Goal: Transaction & Acquisition: Purchase product/service

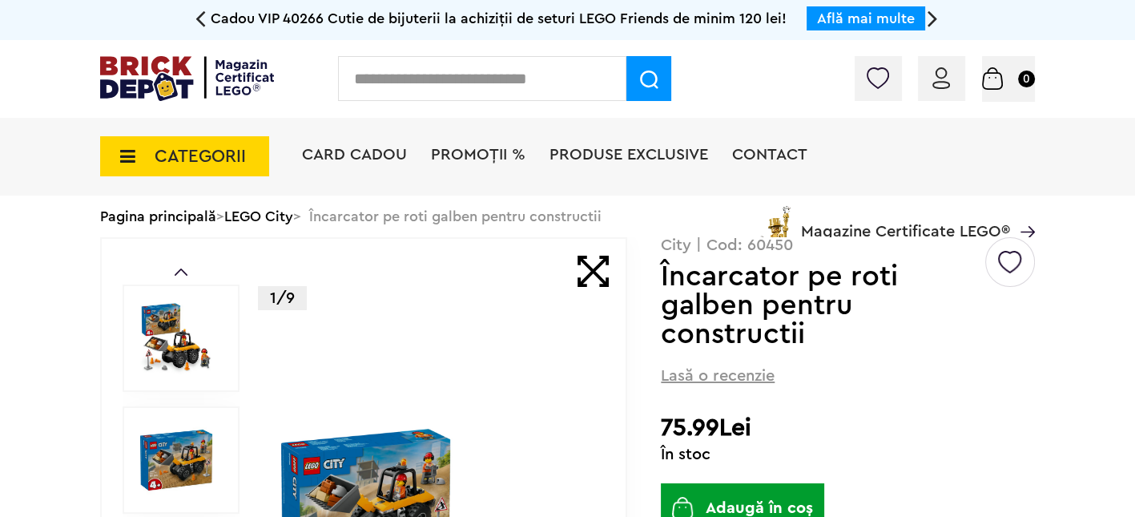
scroll to position [159, 0]
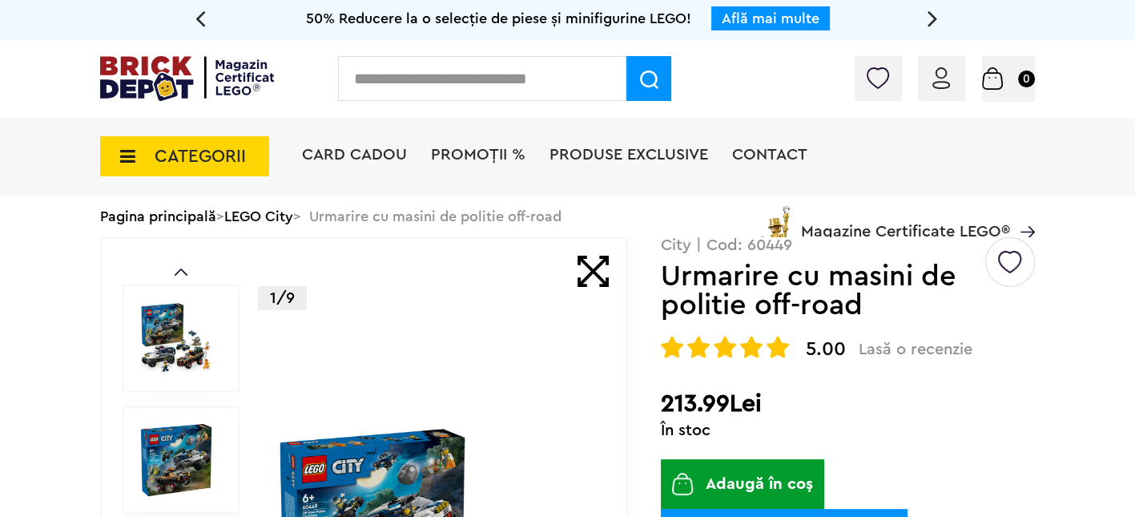
click at [763, 483] on button "Adaugă în coș" at bounding box center [742, 484] width 163 height 50
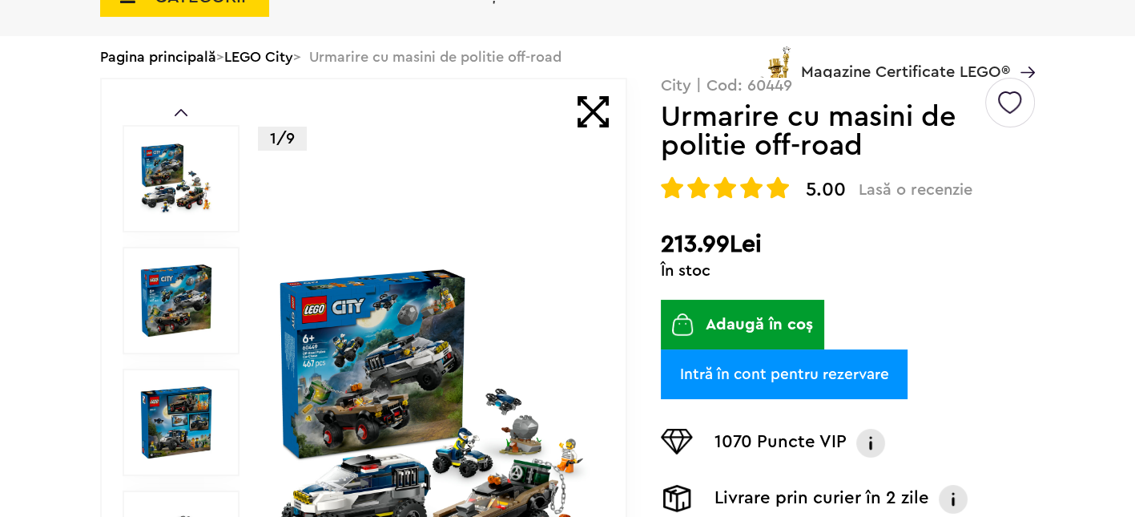
scroll to position [159, 0]
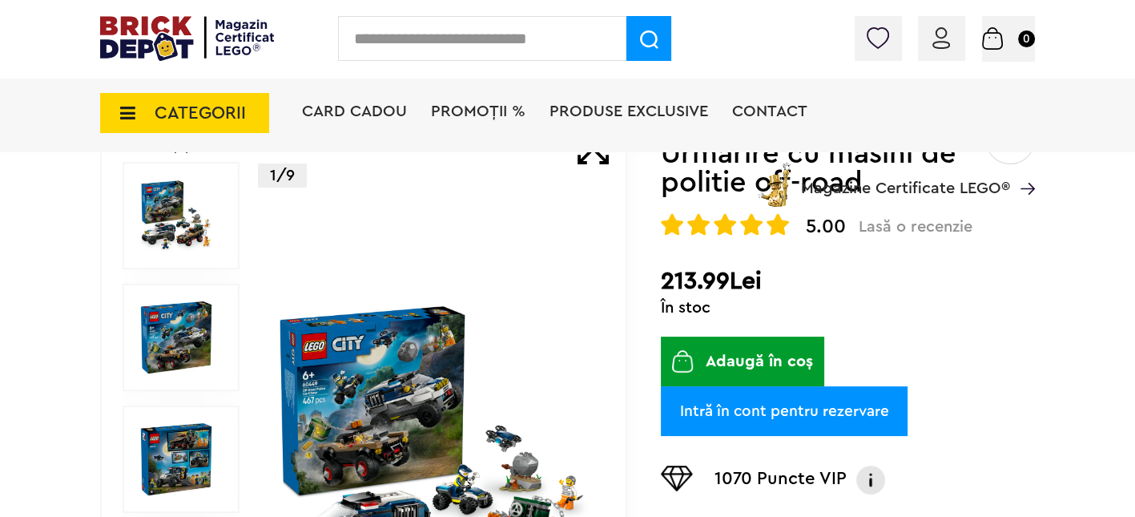
click at [750, 351] on button "Adaugă în coș" at bounding box center [742, 361] width 163 height 50
click at [726, 356] on button "Adaugă în coș" at bounding box center [742, 361] width 163 height 50
